Goal: Transaction & Acquisition: Purchase product/service

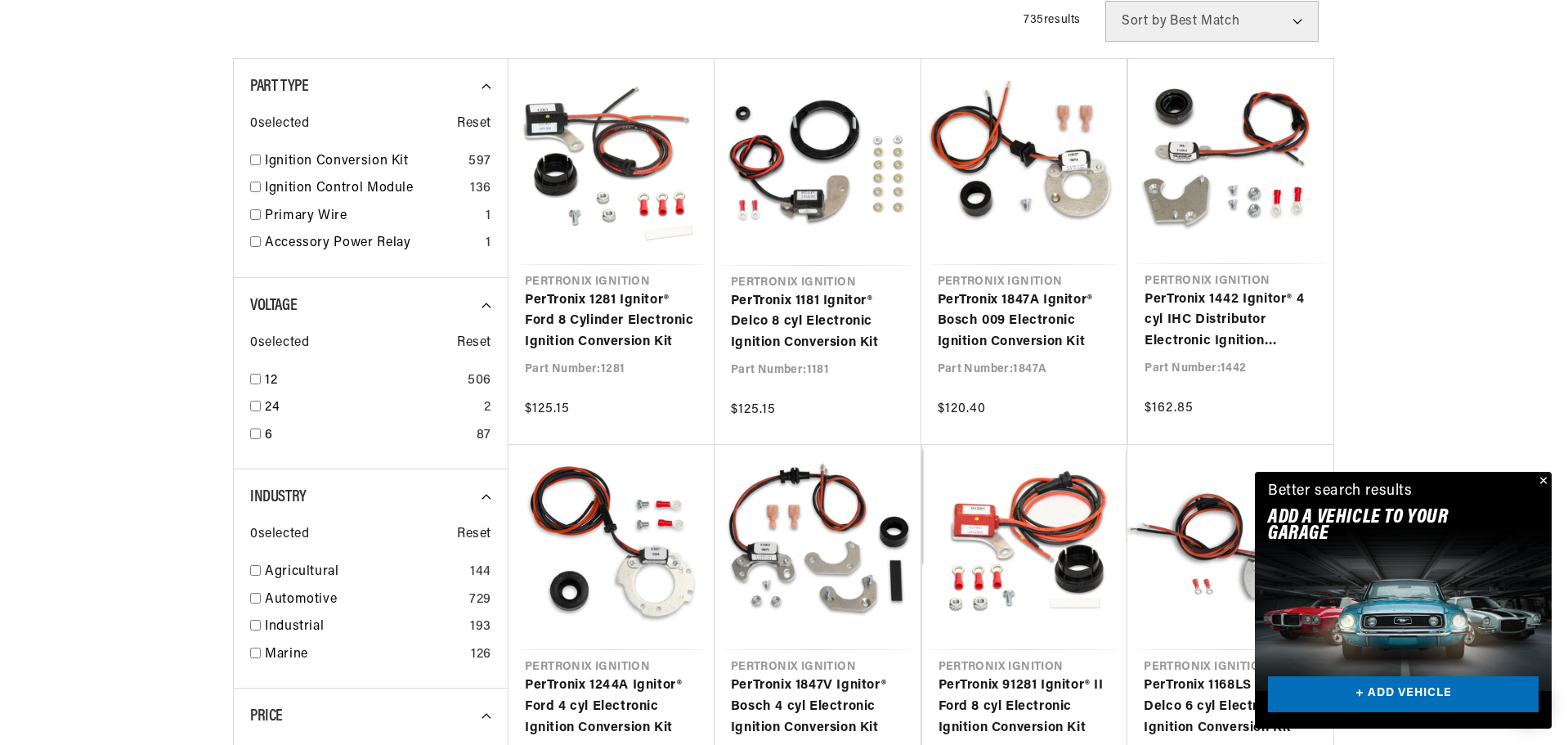
scroll to position [409, 0]
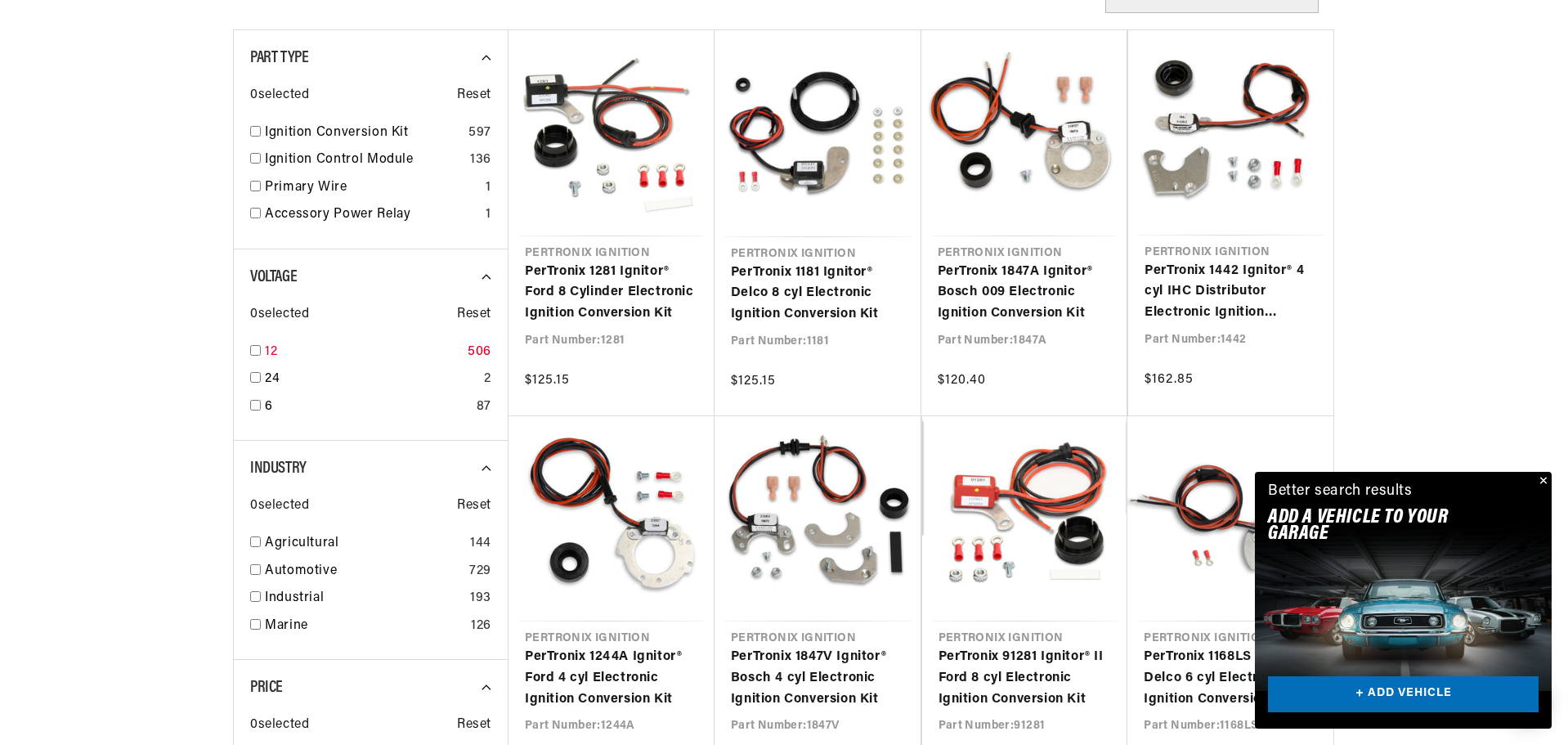
click at [252, 345] on input "checkbox" at bounding box center [255, 349] width 11 height 11
checkbox input "true"
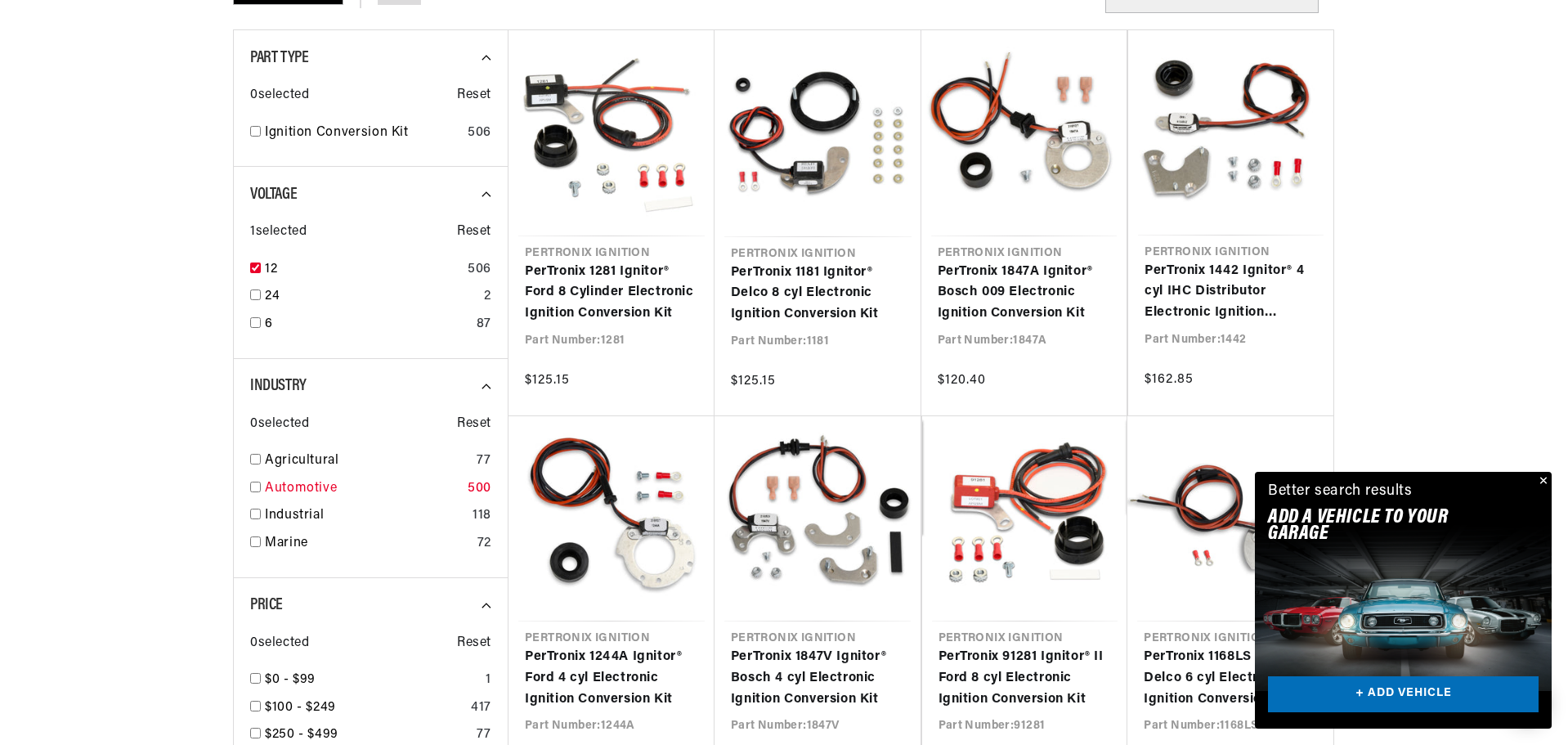
click at [254, 486] on input "checkbox" at bounding box center [255, 487] width 11 height 11
checkbox input "true"
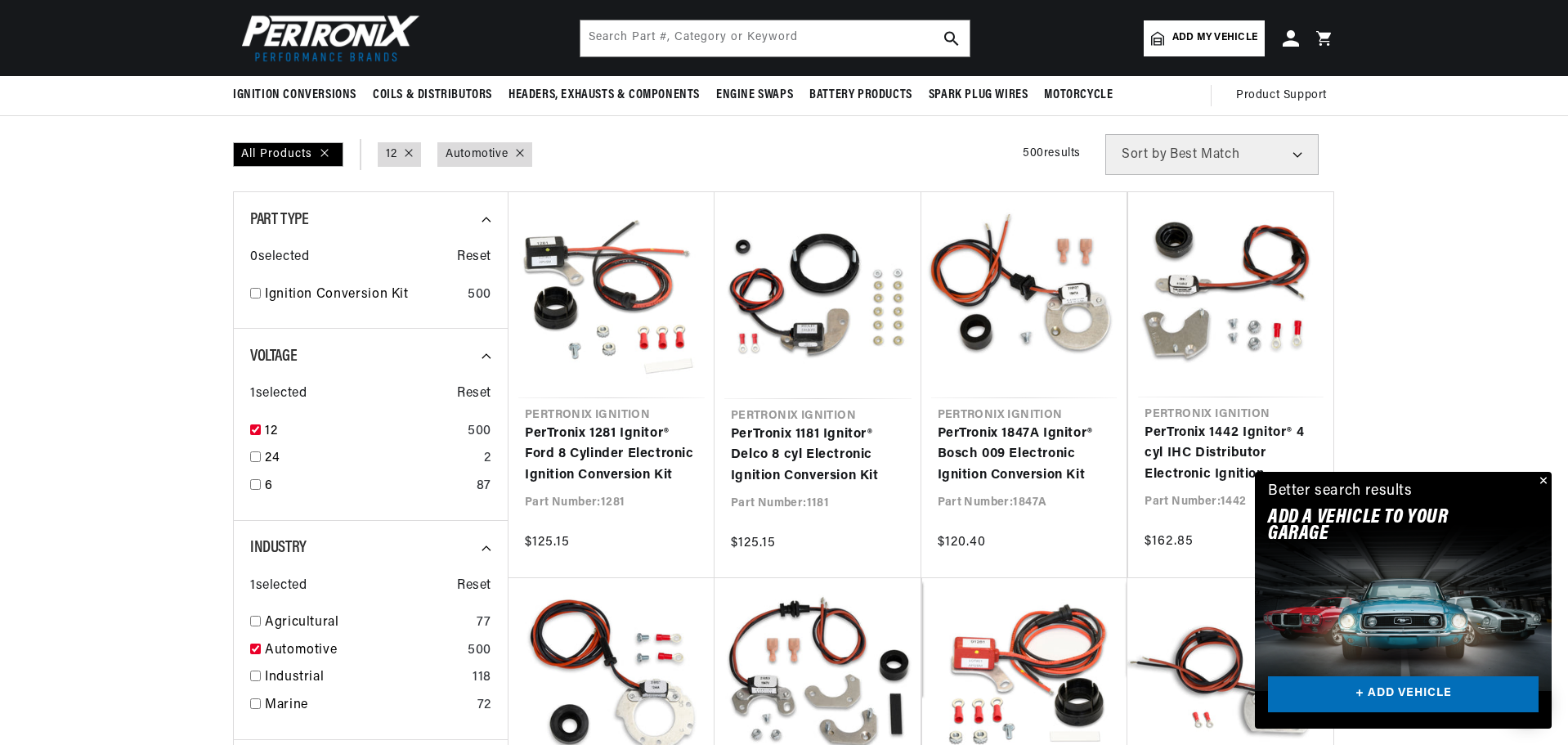
scroll to position [245, 0]
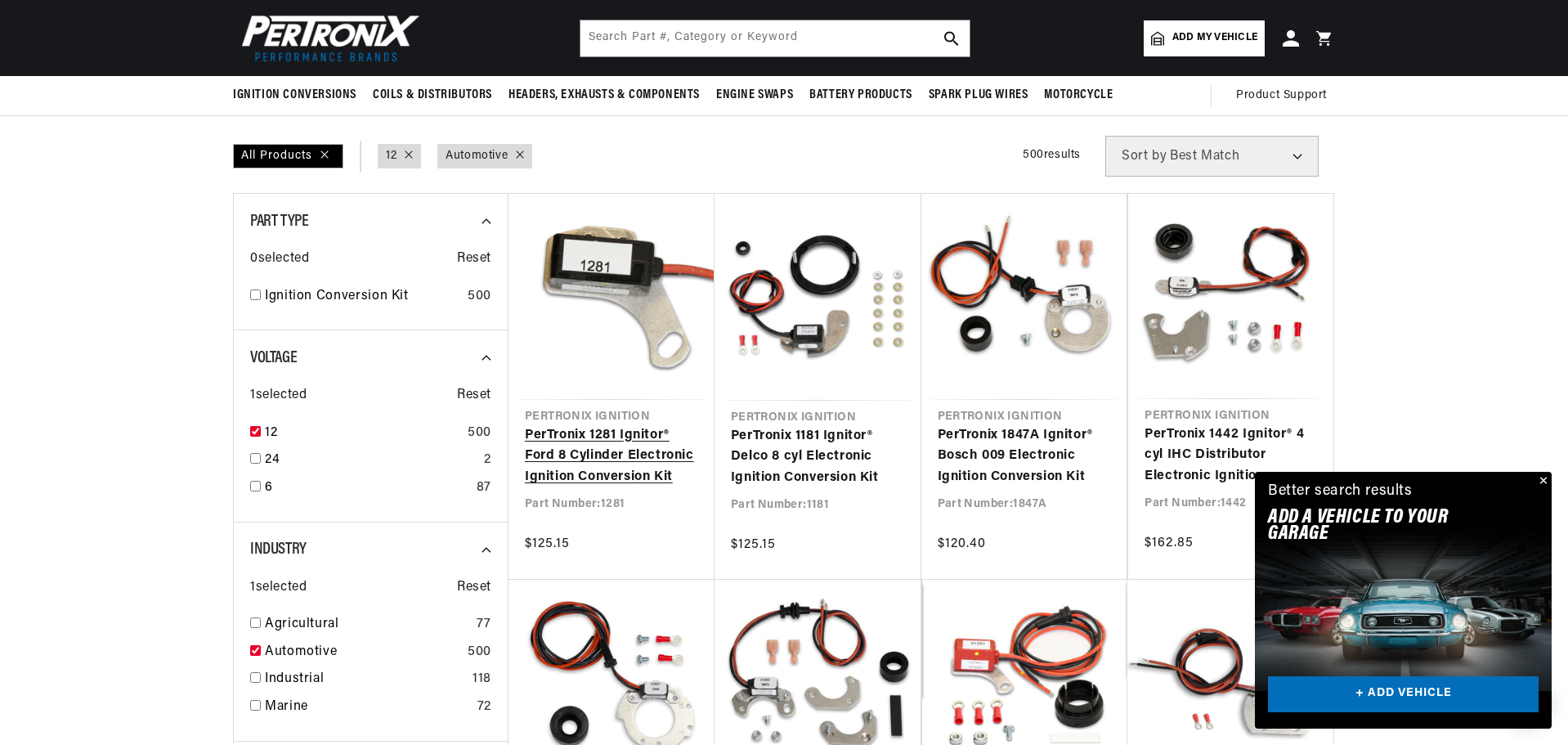
click at [552, 472] on link "PerTronix 1281 Ignitor® Ford 8 Cylinder Electronic Ignition Conversion Kit" at bounding box center [612, 457] width 174 height 63
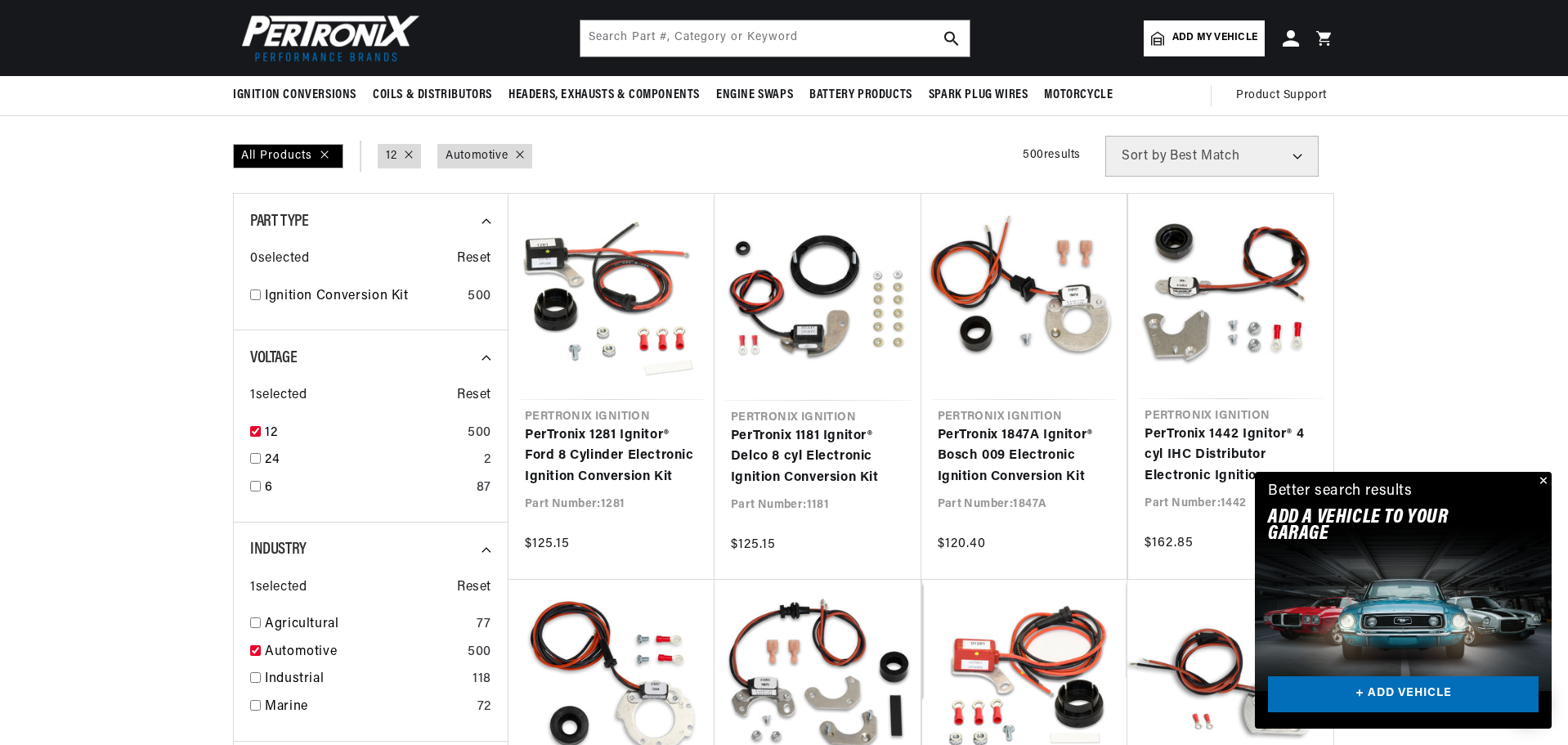
scroll to position [0, 1694]
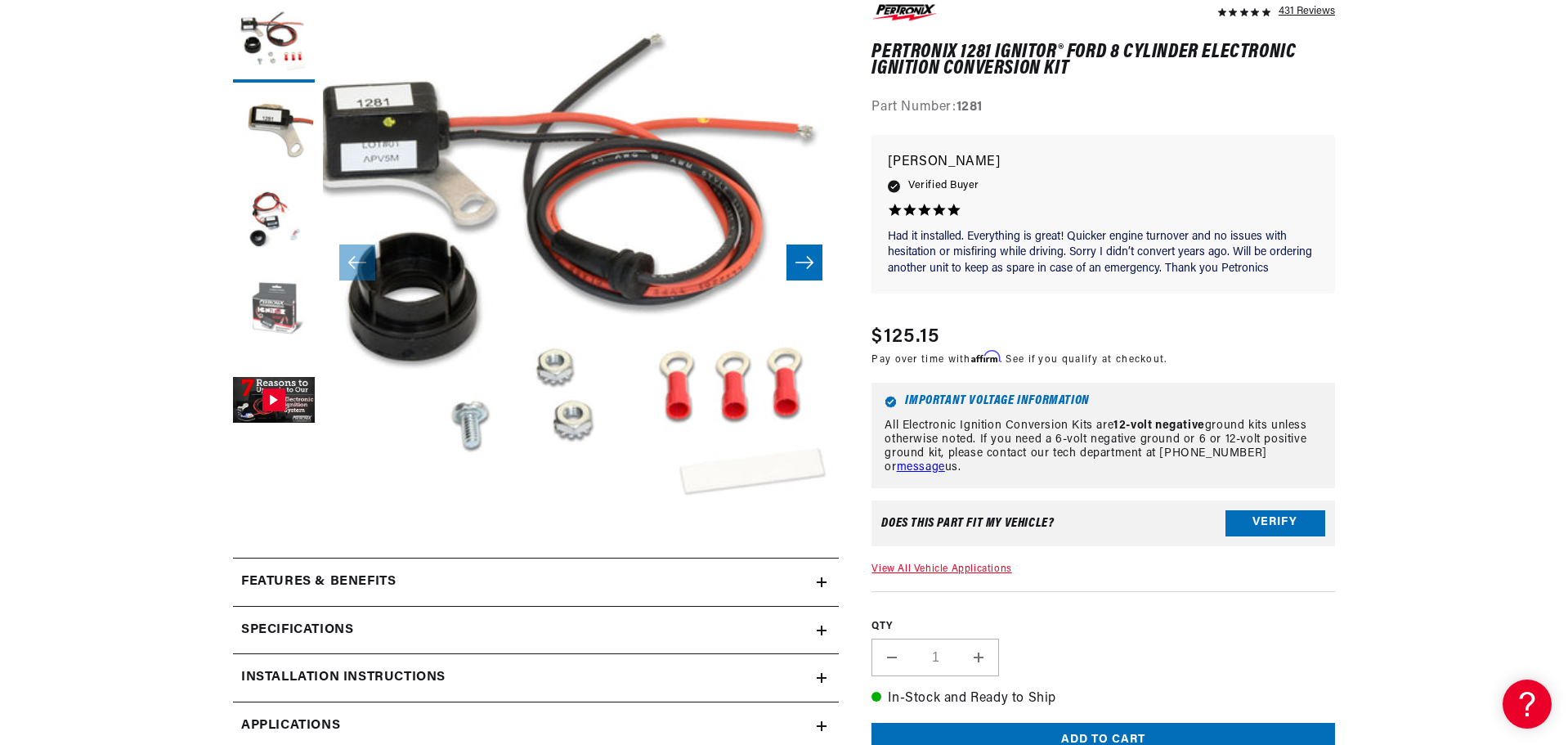
scroll to position [0, 3]
click at [271, 305] on button "Load image 4 in gallery view" at bounding box center [274, 311] width 82 height 82
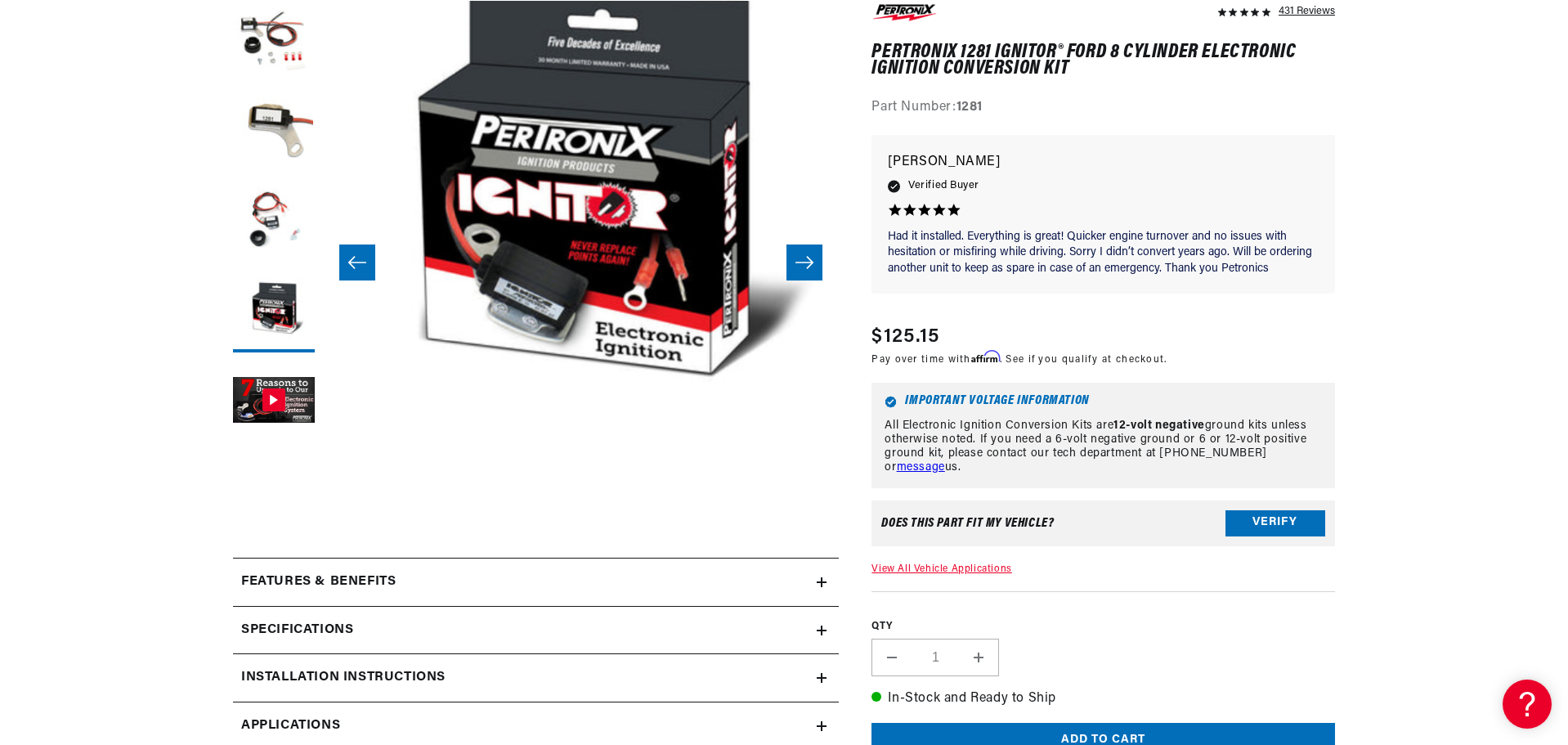
scroll to position [0, 1022]
click at [1264, 517] on button "Verify" at bounding box center [1275, 522] width 100 height 26
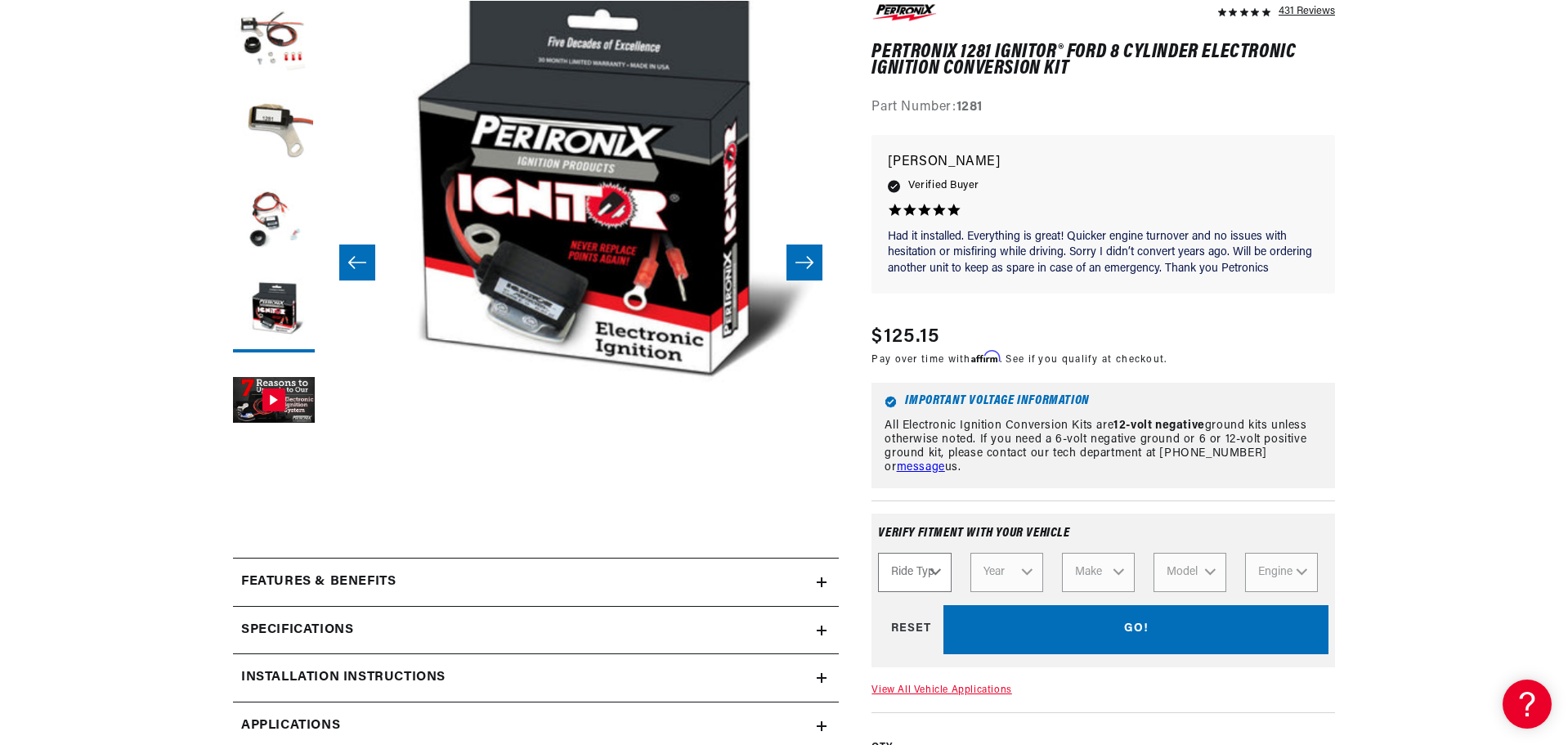
click at [921, 569] on select "Ride Type Automotive Agricultural Industrial Marine Motorcycle" at bounding box center [915, 572] width 73 height 39
select select "Automotive"
click at [879, 553] on select "Ride Type Automotive Agricultural Industrial Marine Motorcycle" at bounding box center [915, 572] width 73 height 39
select select "Automotive"
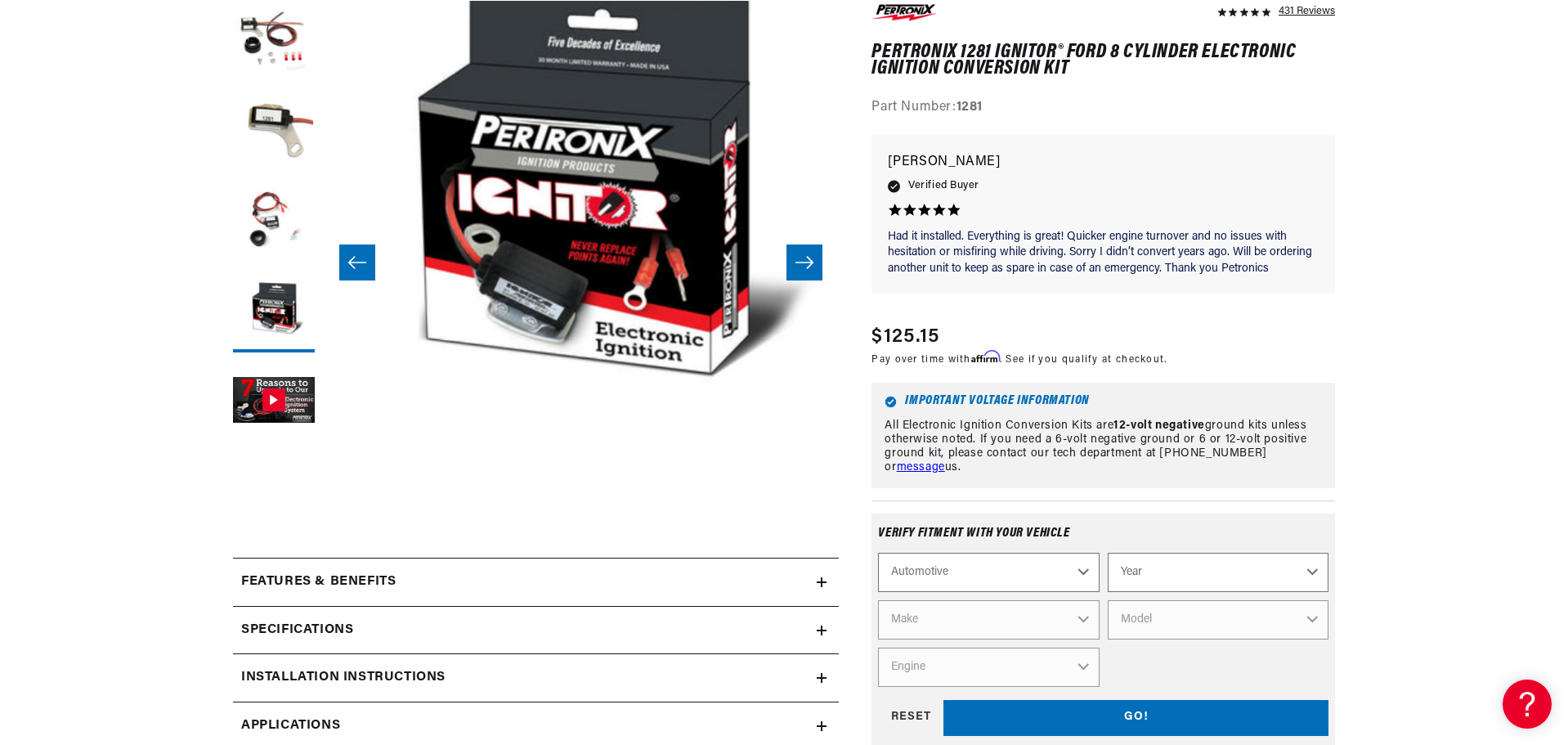
click at [1192, 571] on select "Year 2022 2021 2020 2019 2018 2017 2016 2015 2014 2013 2012 2011 2010 2009 2008…" at bounding box center [1218, 572] width 221 height 39
select select "1963"
click at [1108, 553] on select "Year 2022 2021 2020 2019 2018 2017 2016 2015 2014 2013 2012 2011 2010 2009 2008…" at bounding box center [1218, 572] width 221 height 39
select select "1963"
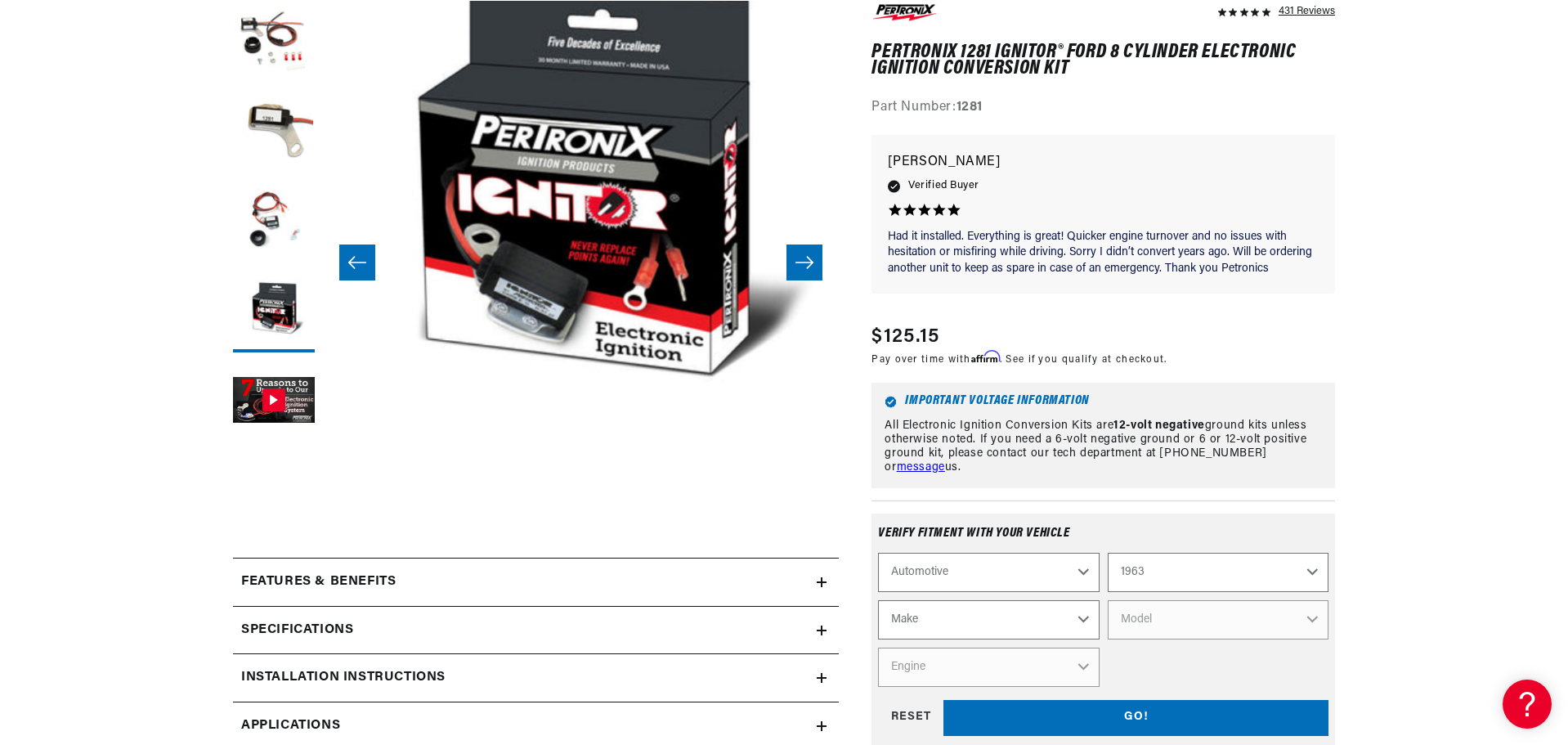
click at [1006, 634] on select "Make American Motors Aston Martin Austin Austin Healey Bentley Buick Cadillac C…" at bounding box center [989, 619] width 221 height 39
select select "Ford"
click at [879, 600] on select "Make American Motors Aston Martin Austin Austin Healey Bentley Buick Cadillac C…" at bounding box center [989, 619] width 221 height 39
select select "Ford"
click at [1164, 621] on select "Model 300 Club Wagon Country Sedan Country Squire Econoline F-100 F-250 F-350 F…" at bounding box center [1218, 619] width 221 height 39
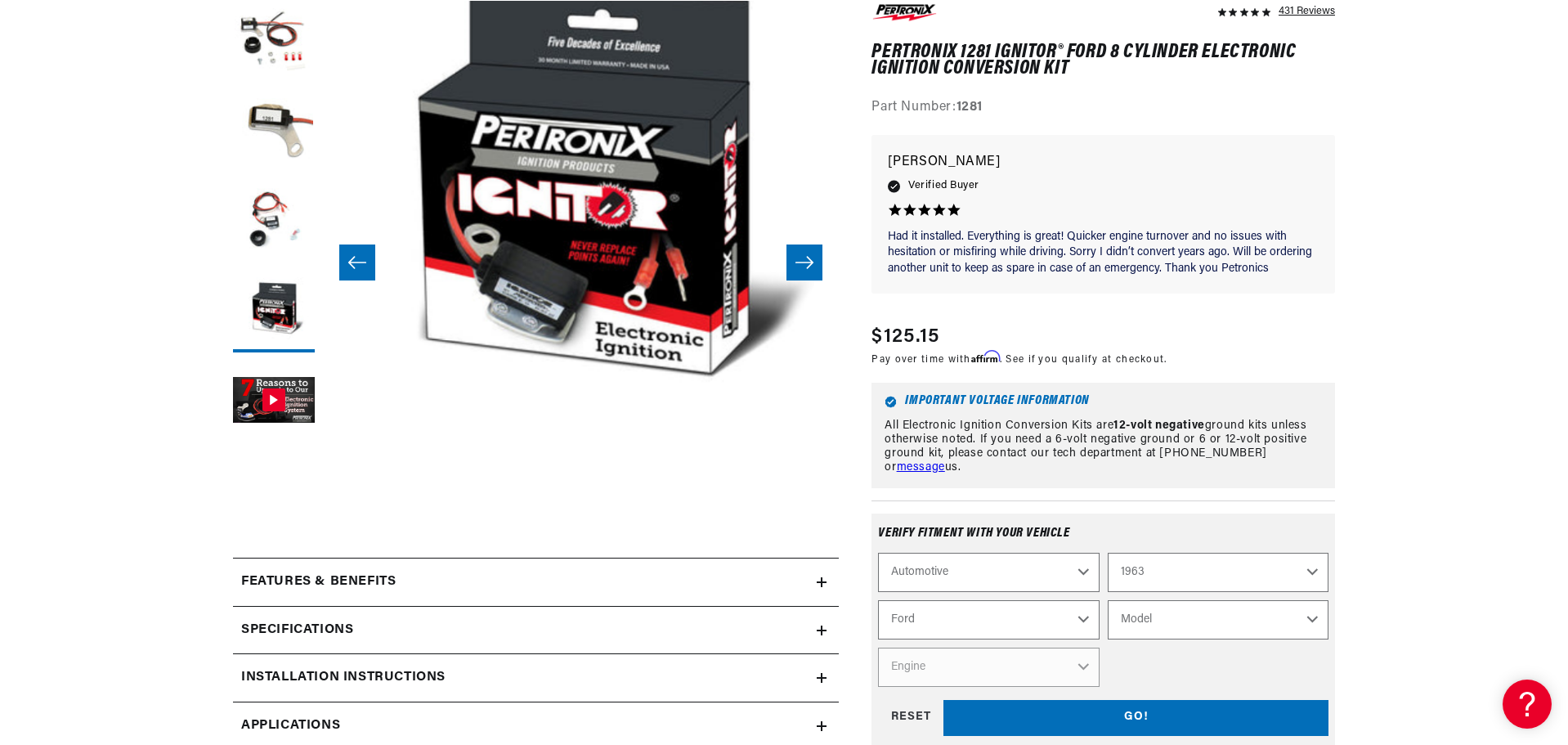
scroll to position [0, 0]
select select "Falcon"
click at [1108, 600] on select "Model 300 Club Wagon Country Sedan Country Squire Econoline F-100 F-250 F-350 F…" at bounding box center [1218, 619] width 221 height 39
select select "Falcon"
click at [989, 666] on select "Engine 4.1L 144cid / 2.4L 170cid / 2.8L 200cid / 3.3L 220cid / 3.6L 221cid / 3.…" at bounding box center [989, 666] width 221 height 39
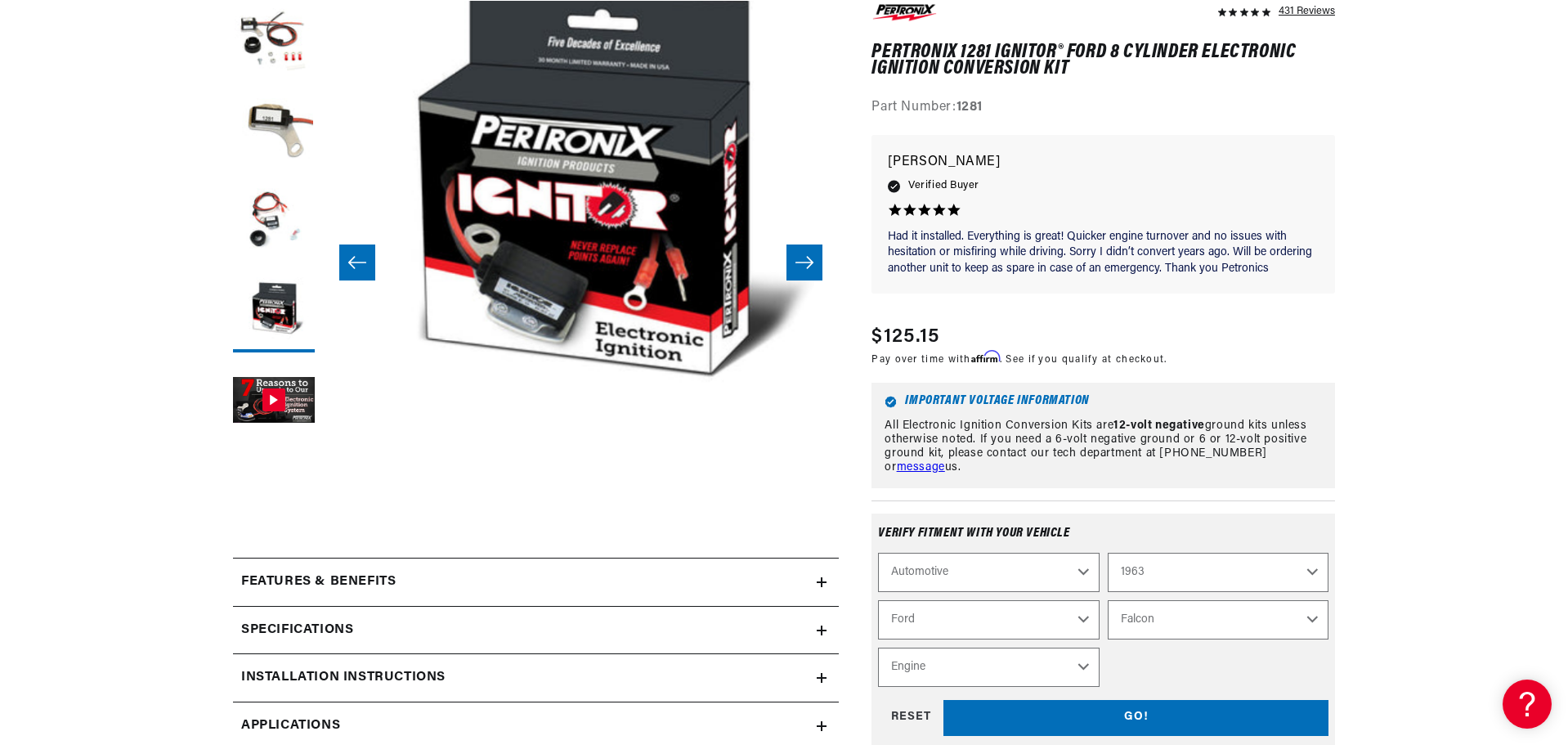
select select "260cid-4.3L"
click at [879, 647] on select "Engine 4.1L 144cid / 2.4L 170cid / 2.8L 200cid / 3.3L 220cid / 3.6L 221cid / 3.…" at bounding box center [989, 666] width 221 height 39
select select "Engine"
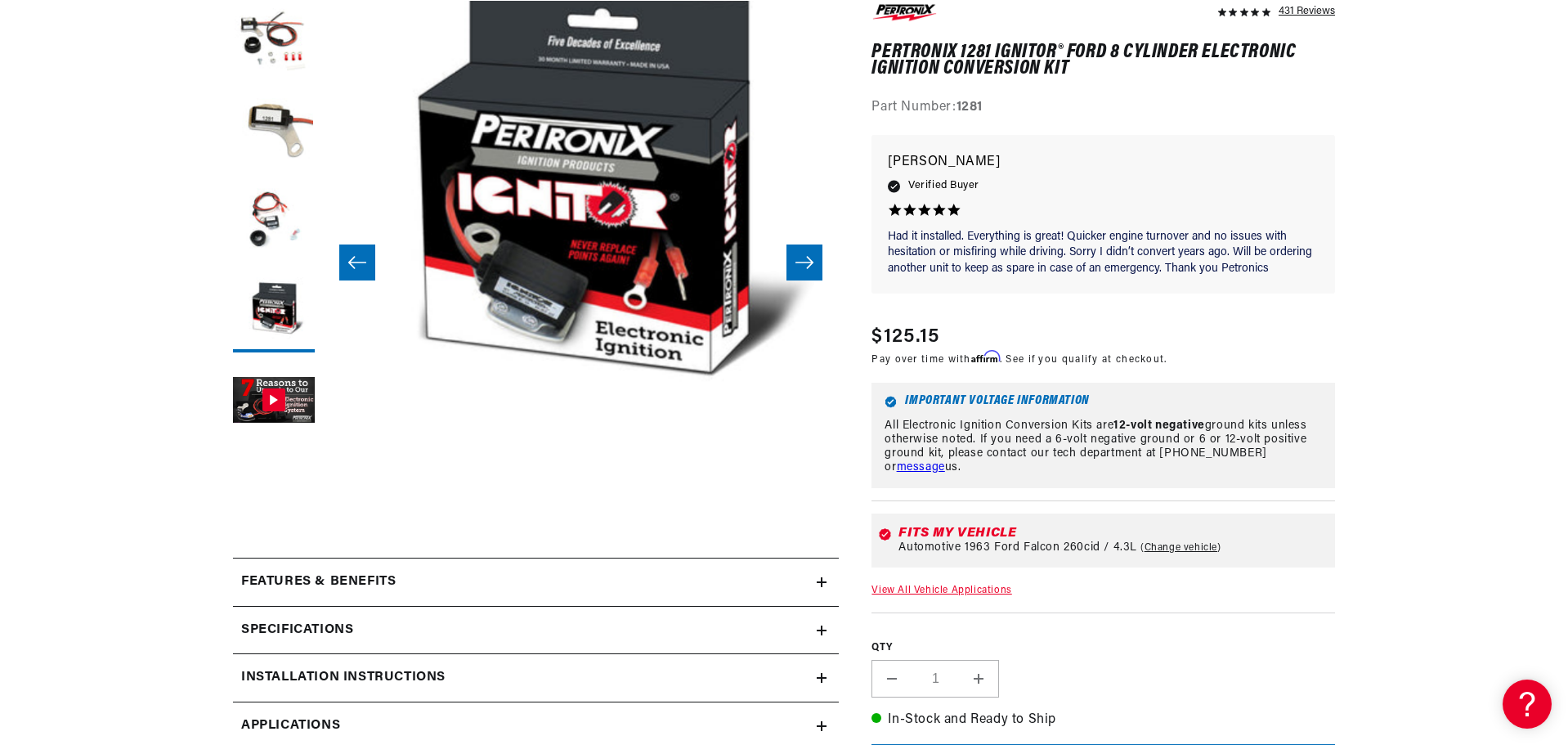
scroll to position [0, 1549]
click at [821, 578] on icon at bounding box center [822, 582] width 10 height 10
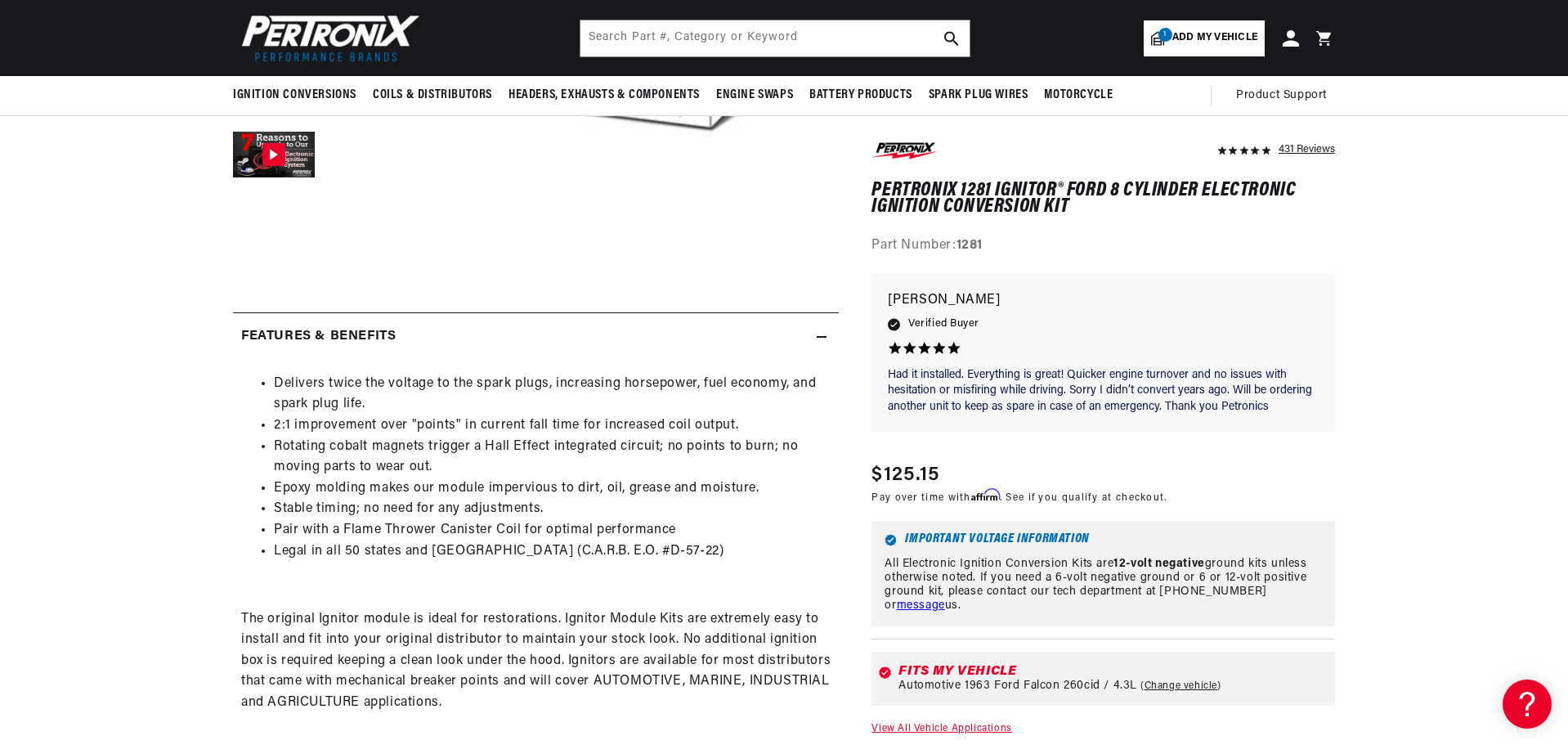
scroll to position [82, 0]
